Goal: Task Accomplishment & Management: Use online tool/utility

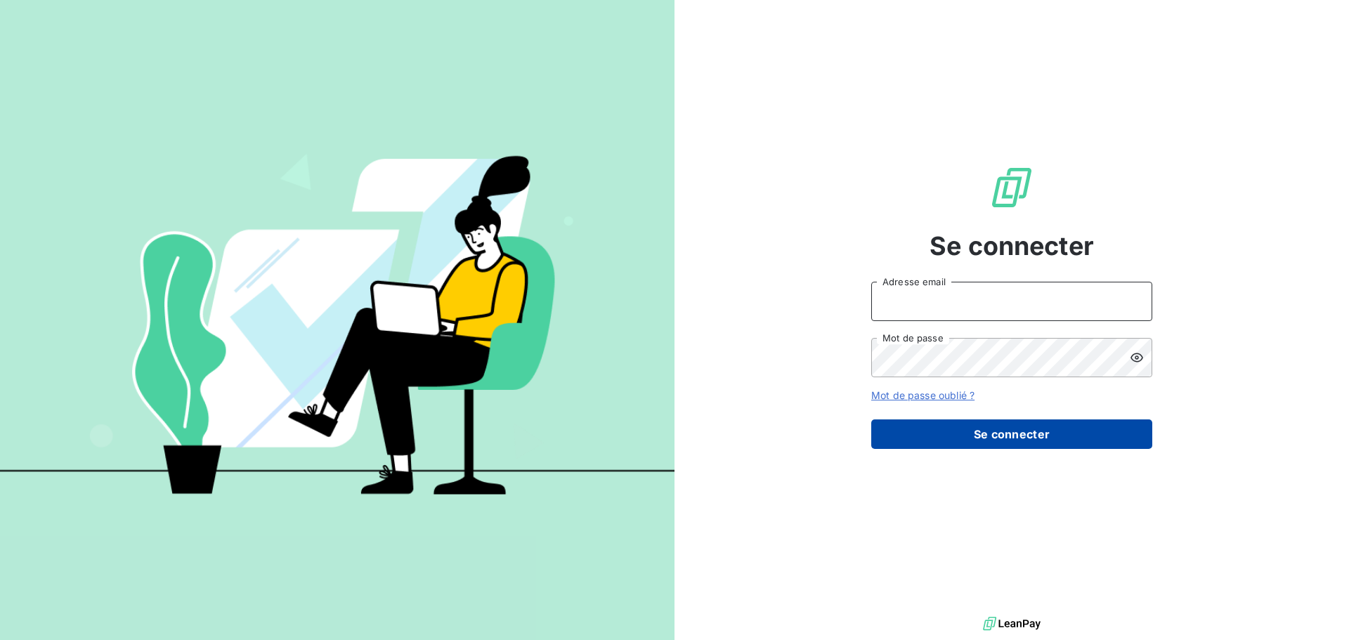
type input "[EMAIL_ADDRESS][DOMAIN_NAME]"
click at [971, 435] on button "Se connecter" at bounding box center [1011, 434] width 281 height 30
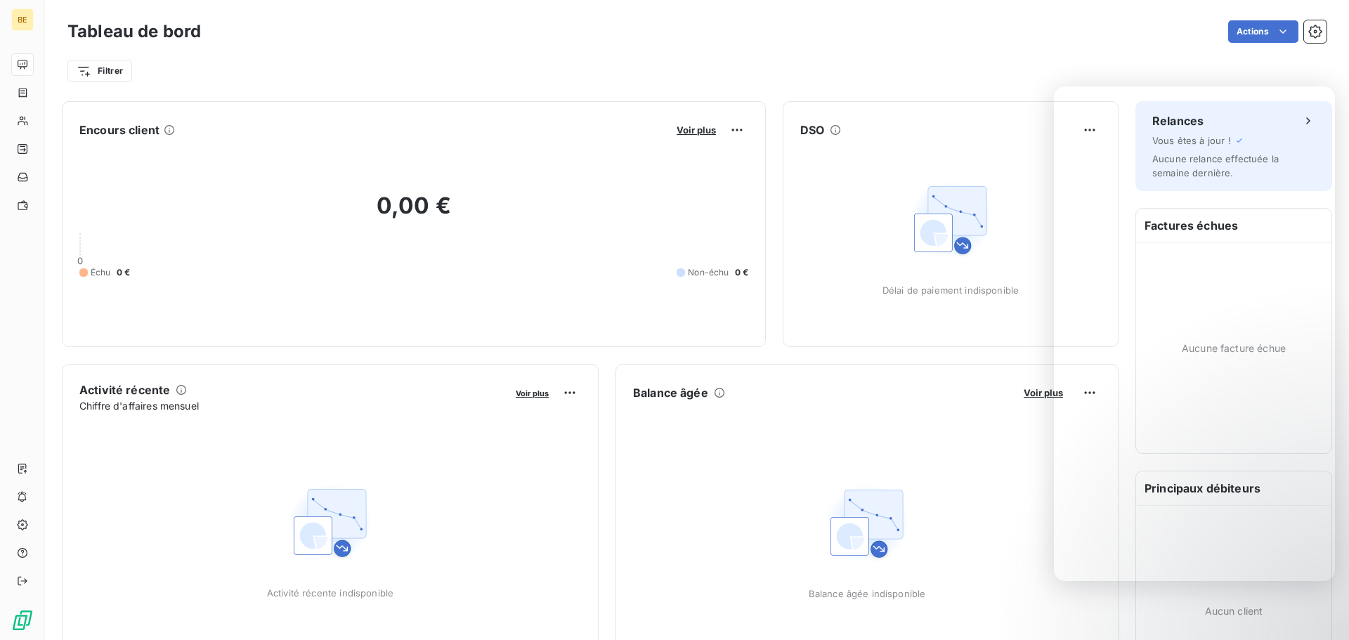
drag, startPoint x: 1335, startPoint y: 282, endPoint x: 1335, endPoint y: 322, distance: 40.0
drag, startPoint x: 1336, startPoint y: 423, endPoint x: 1337, endPoint y: 480, distance: 56.9
click at [515, 53] on div "Filtrer" at bounding box center [696, 65] width 1259 height 38
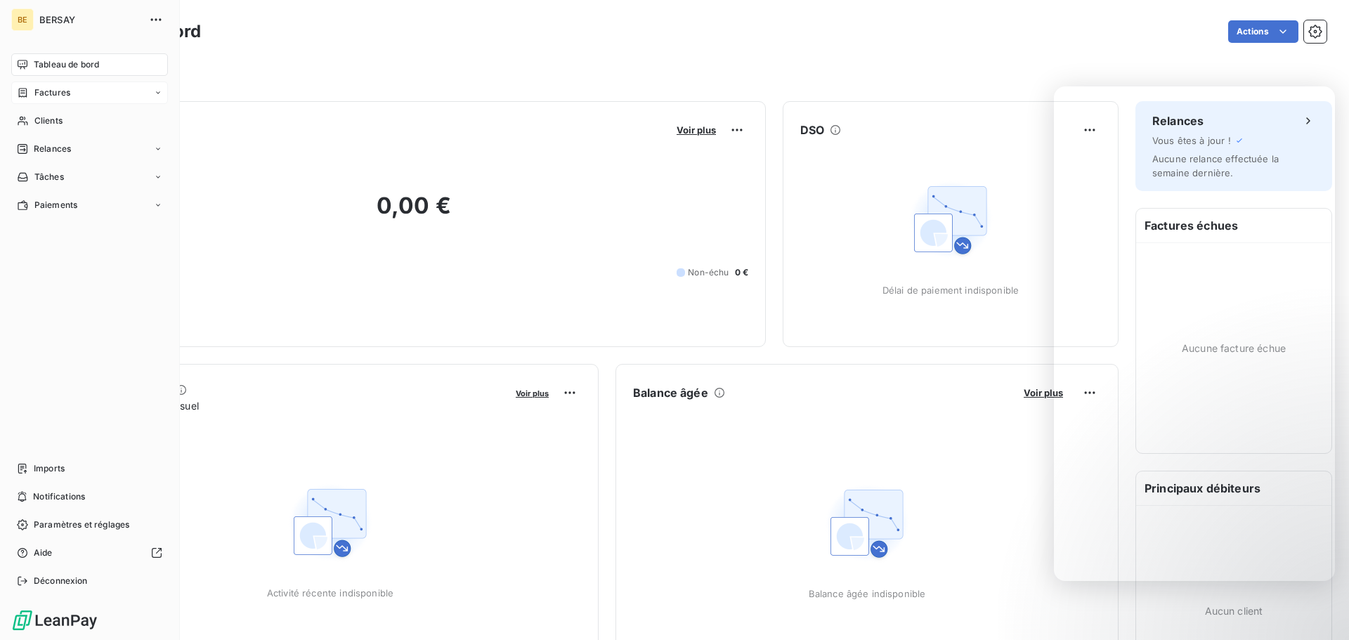
click at [15, 94] on div "Factures" at bounding box center [89, 92] width 157 height 22
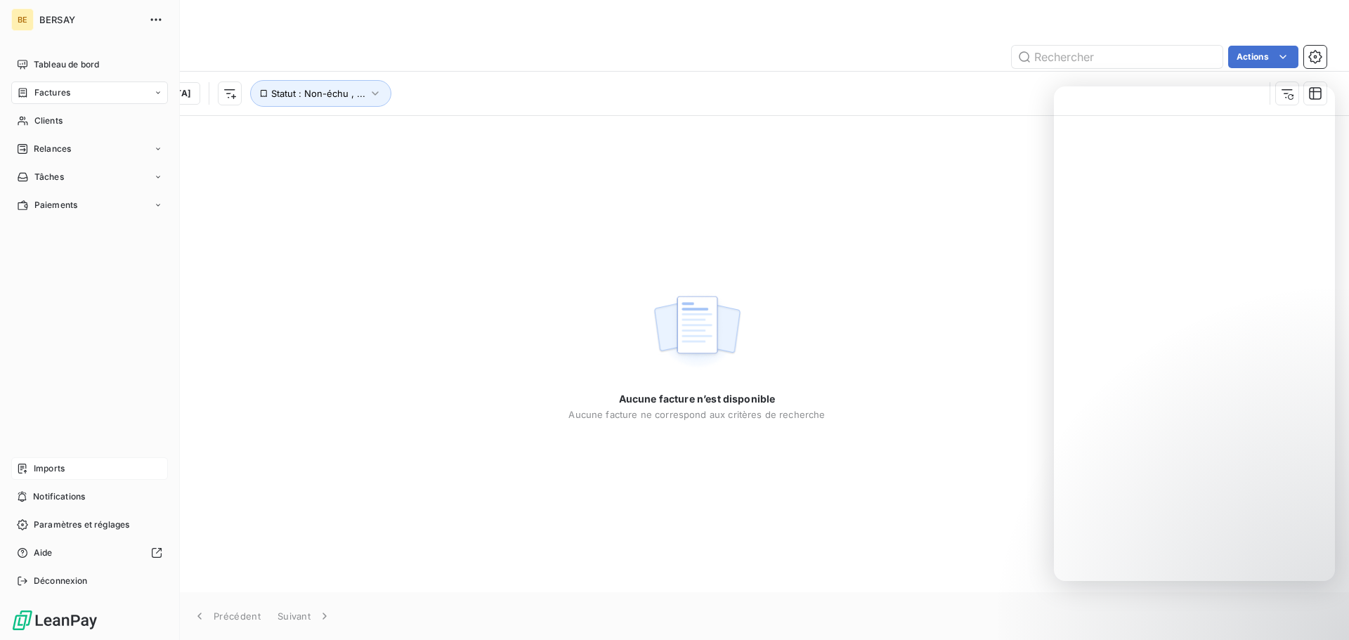
click at [44, 469] on span "Imports" at bounding box center [49, 468] width 31 height 13
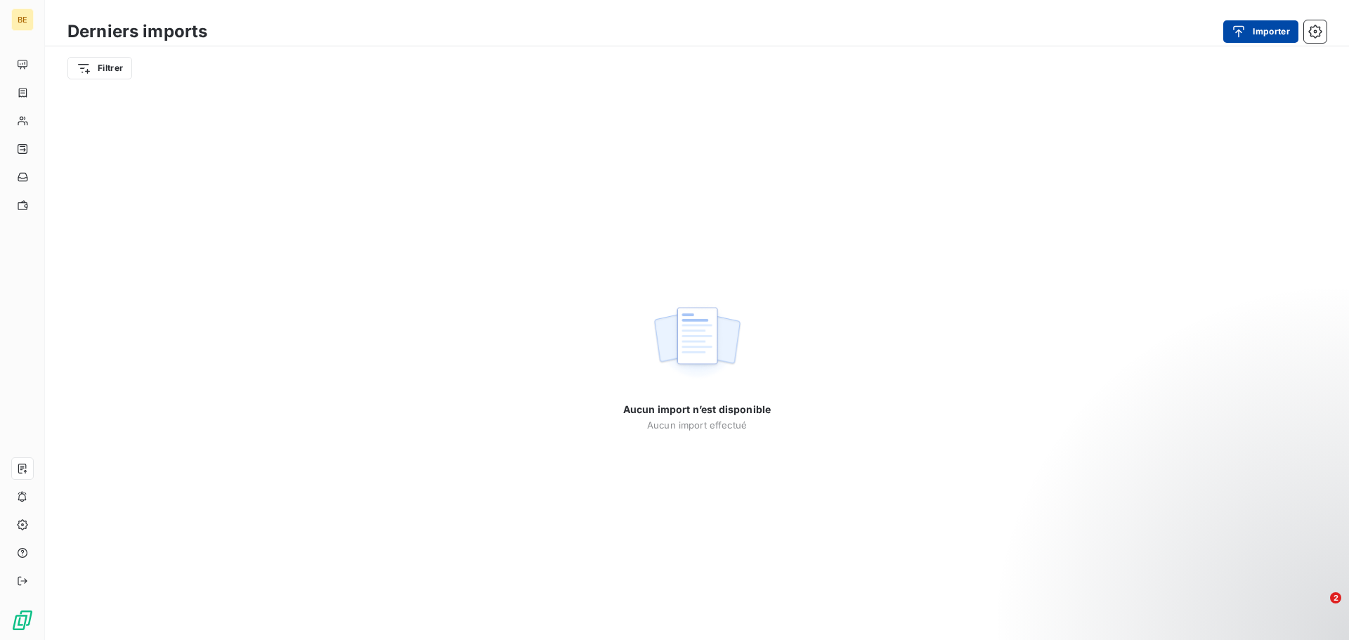
click at [1262, 33] on button "Importer" at bounding box center [1260, 31] width 75 height 22
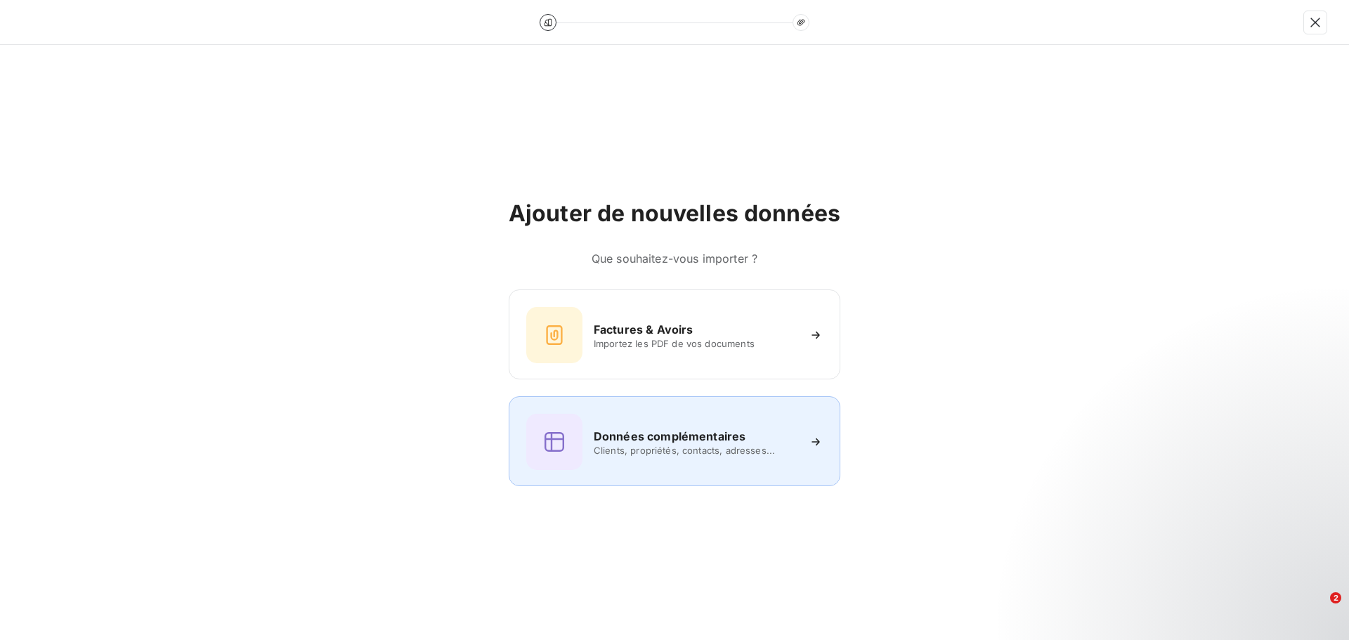
click at [671, 443] on h6 "Données complémentaires" at bounding box center [670, 436] width 152 height 17
